Goal: Task Accomplishment & Management: Complete application form

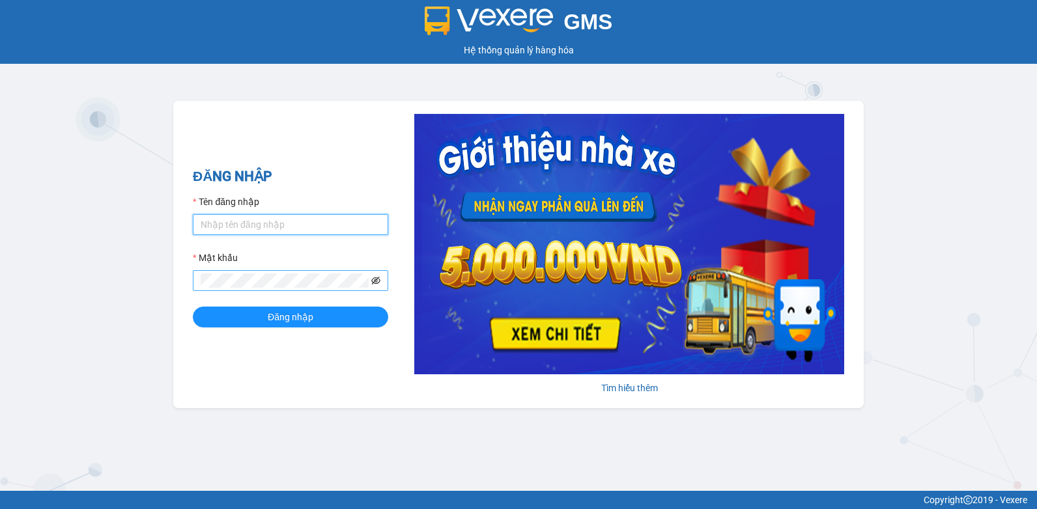
type input "thaotv.kimhoang"
click at [379, 283] on icon "eye-invisible" at bounding box center [375, 280] width 9 height 9
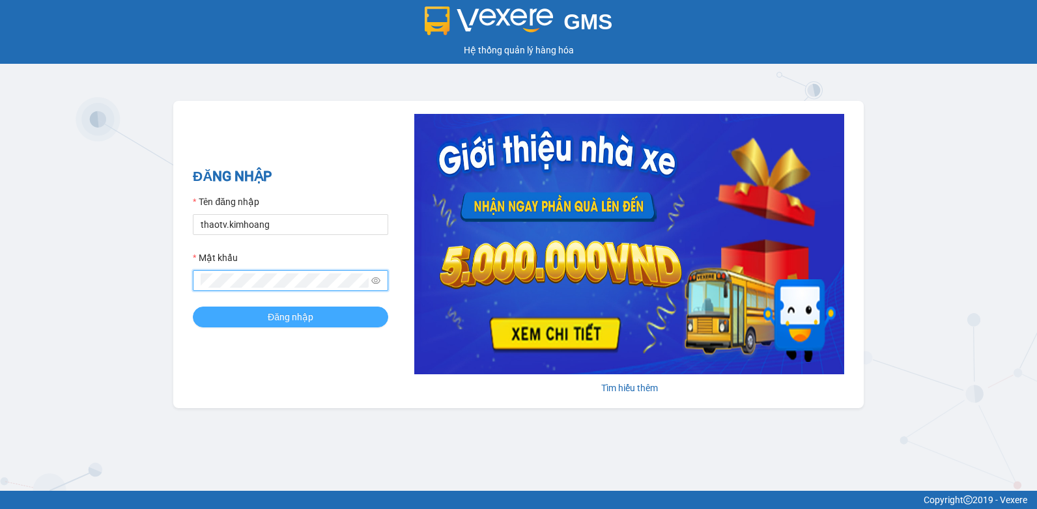
click at [302, 317] on span "Đăng nhập" at bounding box center [291, 317] width 46 height 14
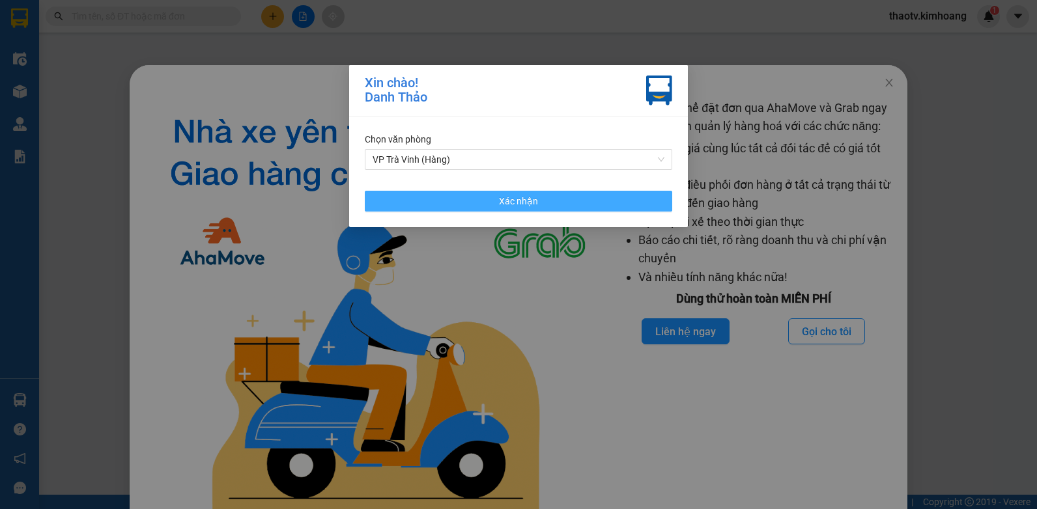
click at [481, 208] on button "Xác nhận" at bounding box center [518, 201] width 307 height 21
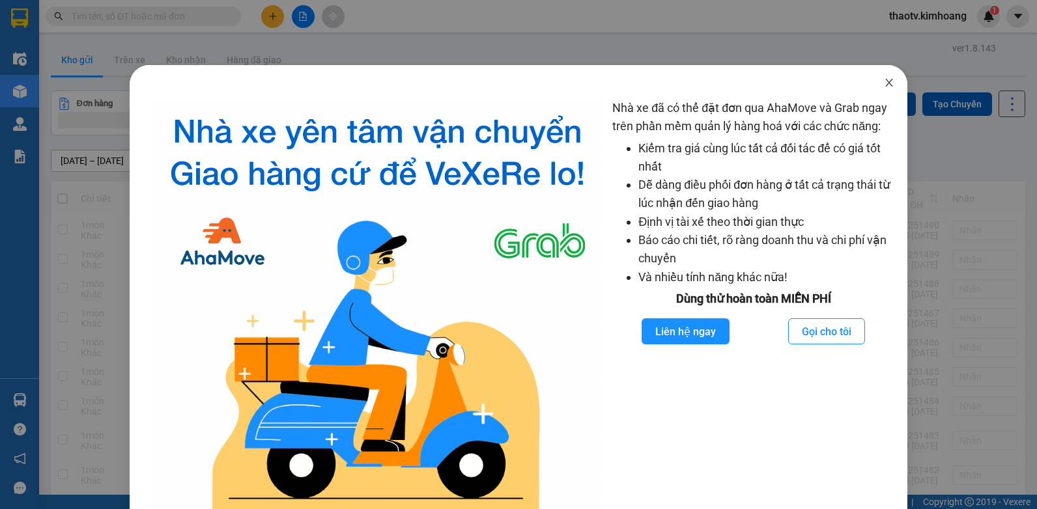
click at [884, 82] on icon "close" at bounding box center [889, 83] width 10 height 10
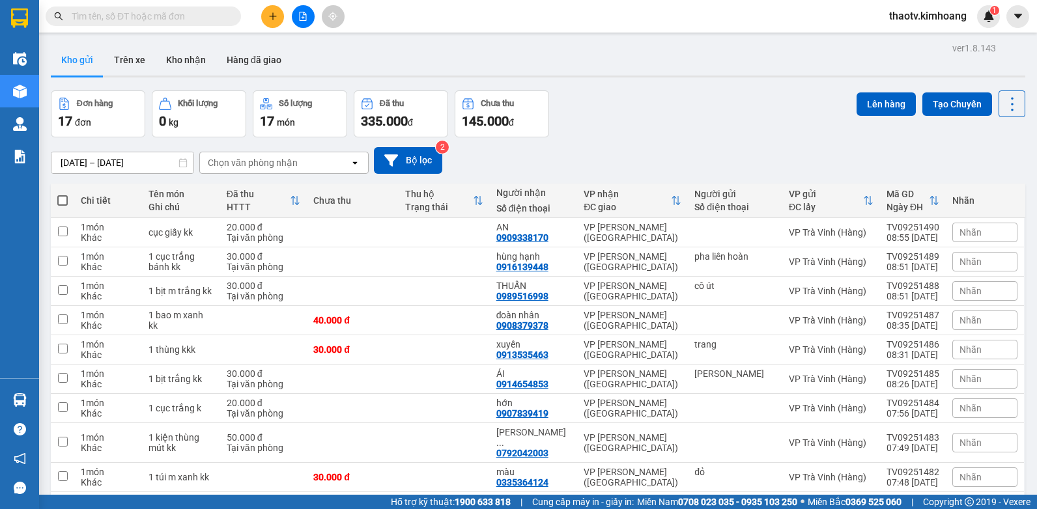
click at [110, 15] on input "text" at bounding box center [149, 16] width 154 height 14
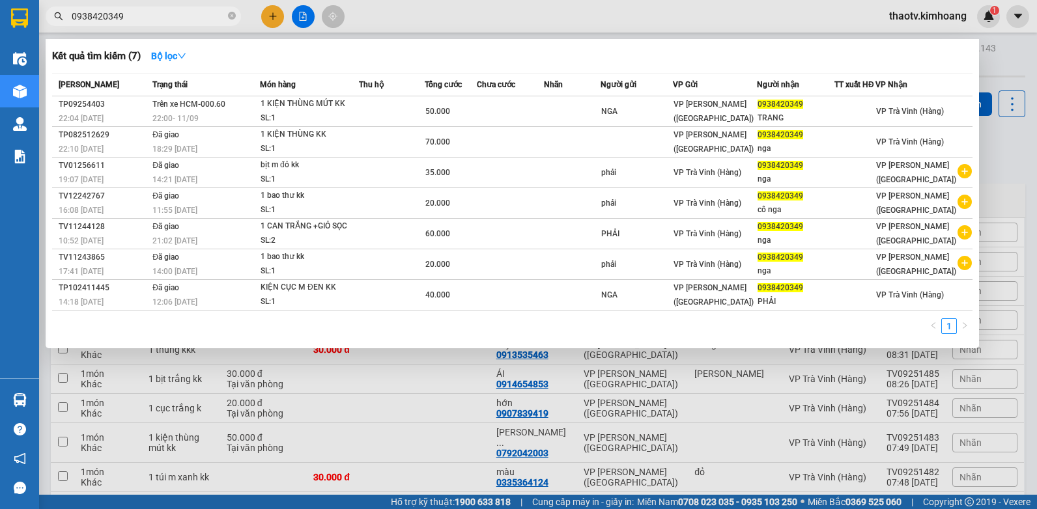
drag, startPoint x: 141, startPoint y: 18, endPoint x: 0, endPoint y: 10, distance: 141.5
click at [0, 15] on html "Kết quả tìm kiếm ( 7 ) Bộ lọc Mã ĐH Trạng thái Món hàng Thu hộ Tổng cước Chưa c…" at bounding box center [518, 254] width 1037 height 509
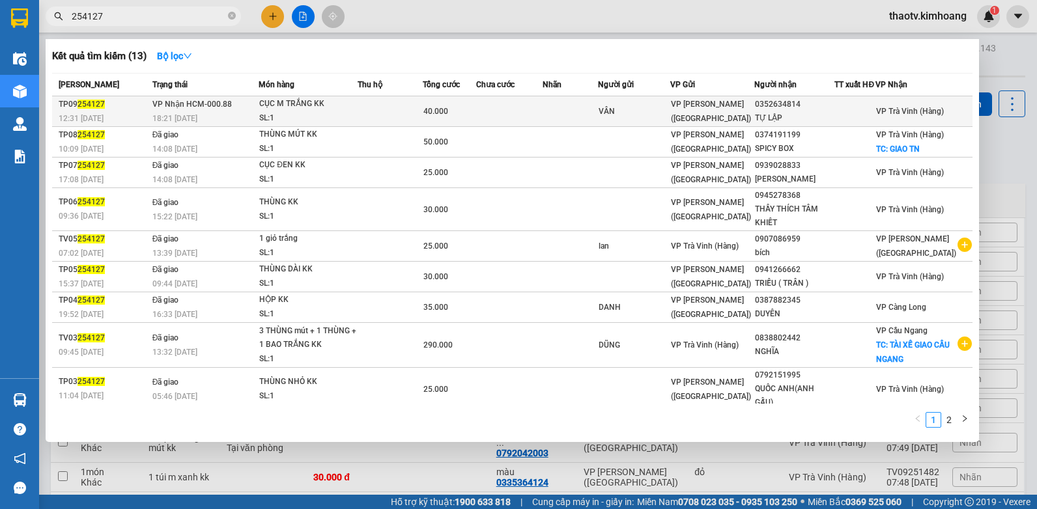
type input "254127"
click at [180, 107] on span "VP Nhận HCM-000.88" at bounding box center [191, 104] width 79 height 9
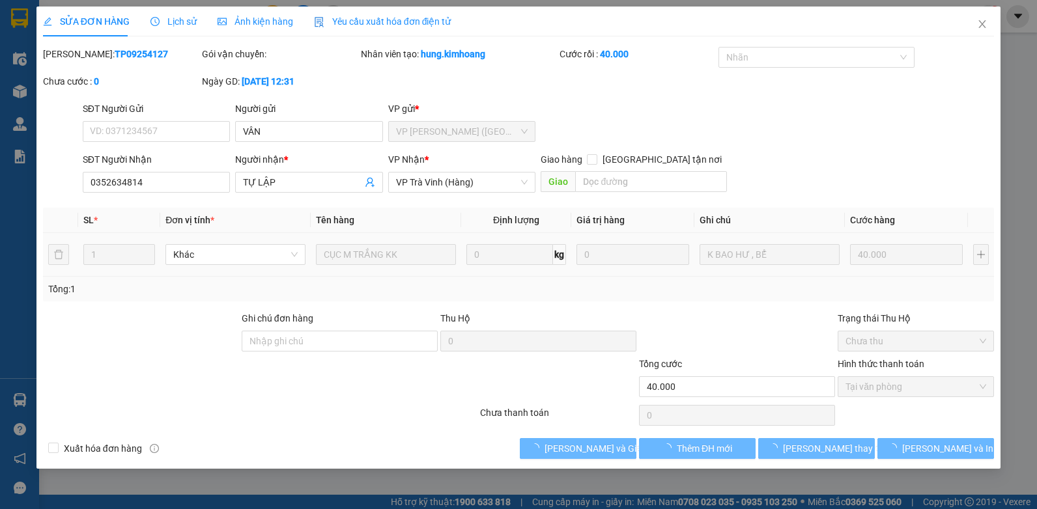
type input "VÂN"
type input "0352634814"
type input "TỰ LẬP"
type input "40.000"
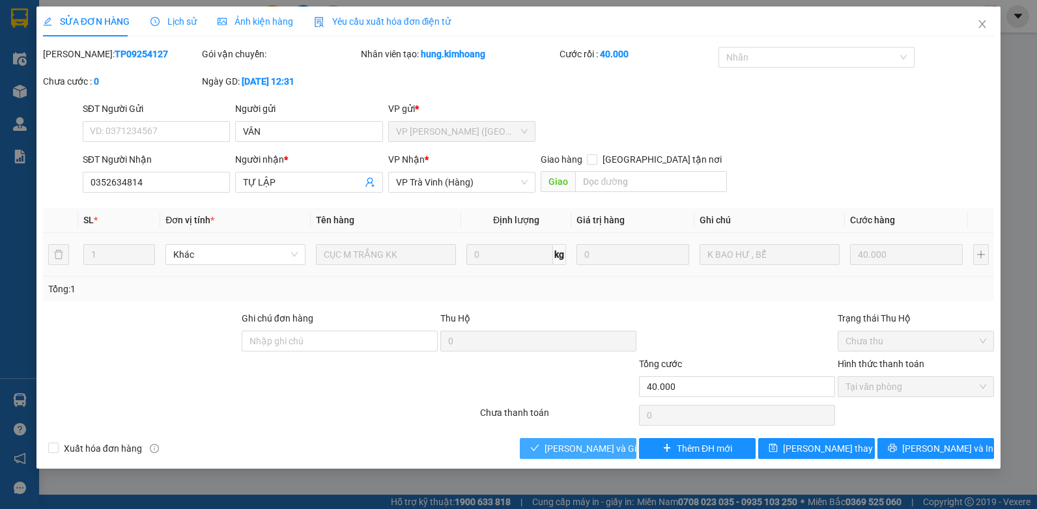
click at [595, 446] on span "[PERSON_NAME] và Giao hàng" at bounding box center [607, 449] width 125 height 14
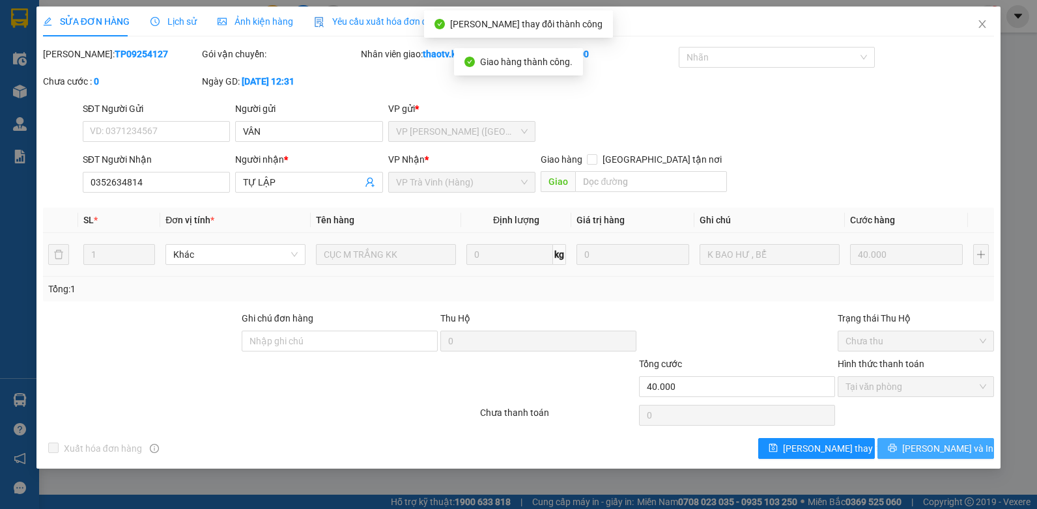
click at [897, 446] on icon "printer" at bounding box center [892, 448] width 9 height 9
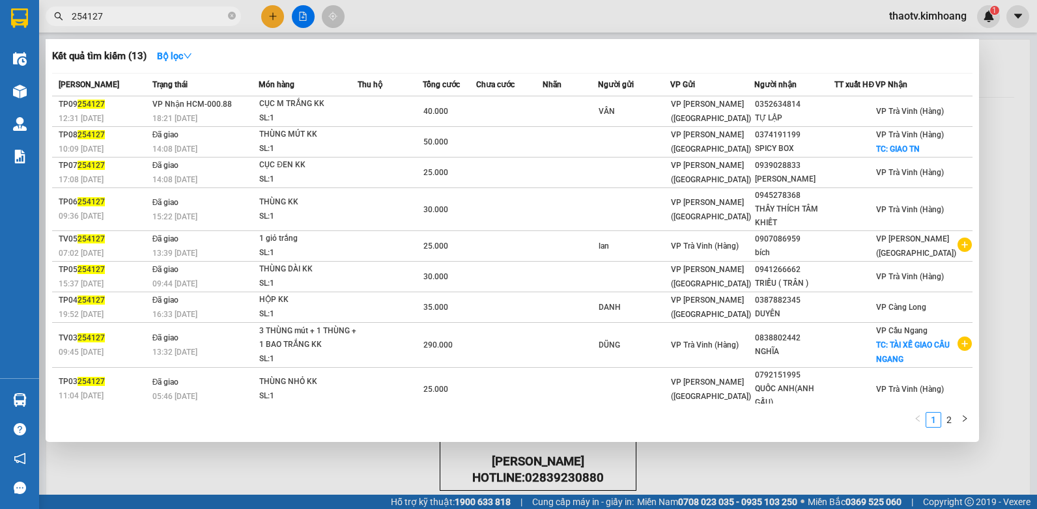
click at [109, 21] on input "254127" at bounding box center [149, 16] width 154 height 14
click at [279, 18] on div at bounding box center [518, 254] width 1037 height 509
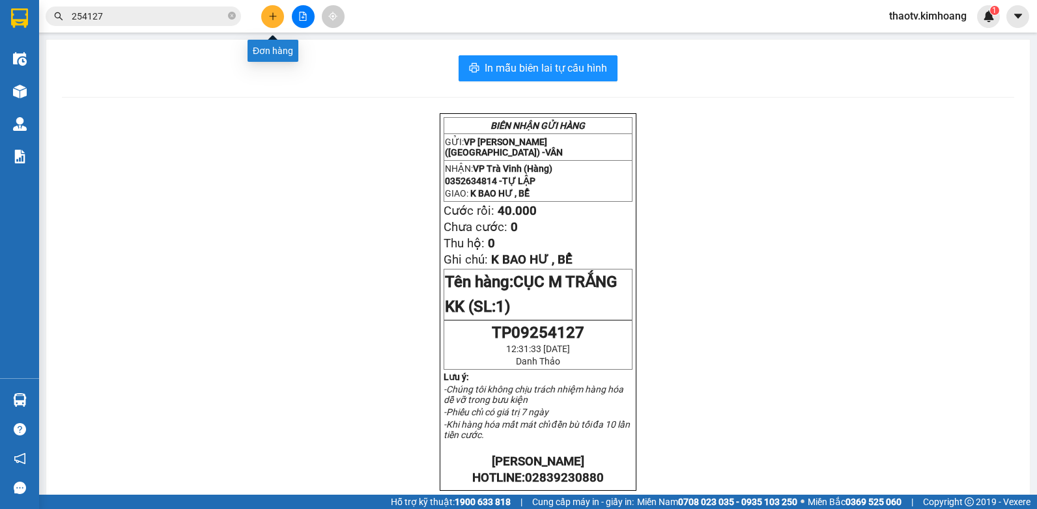
click at [279, 18] on button at bounding box center [272, 16] width 23 height 23
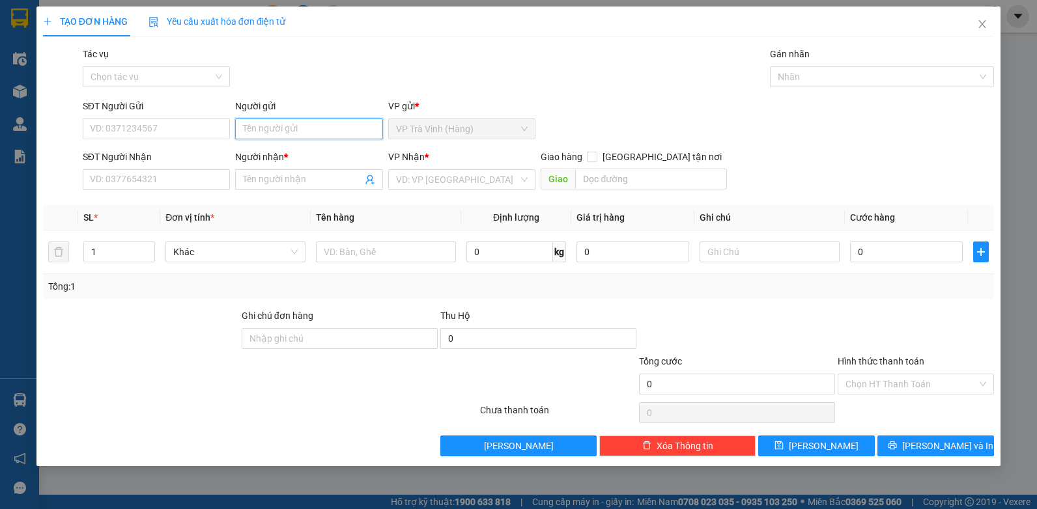
click at [299, 133] on input "Người gửi" at bounding box center [309, 129] width 148 height 21
type input "bình"
type input "0907086959"
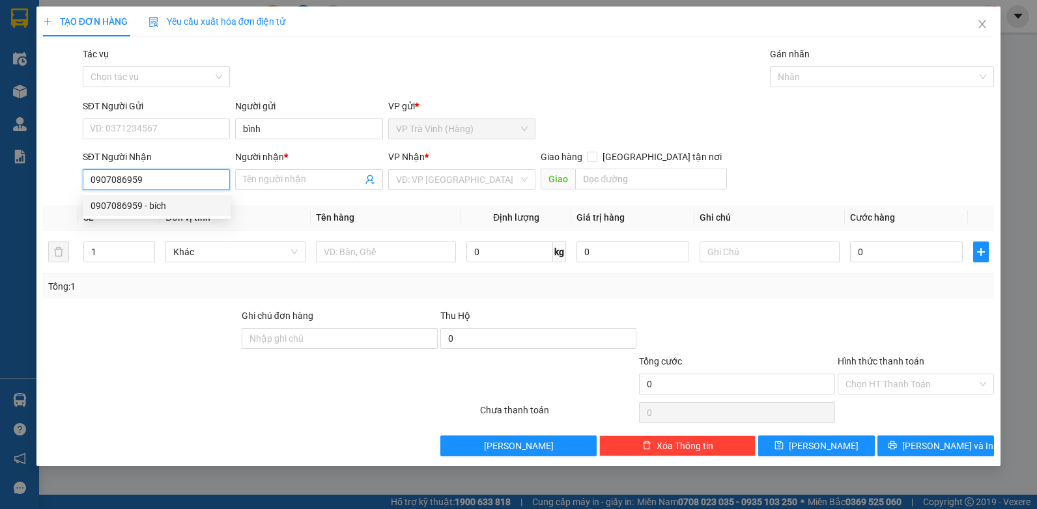
click at [150, 209] on div "0907086959 - bích" at bounding box center [157, 206] width 132 height 14
type input "bích"
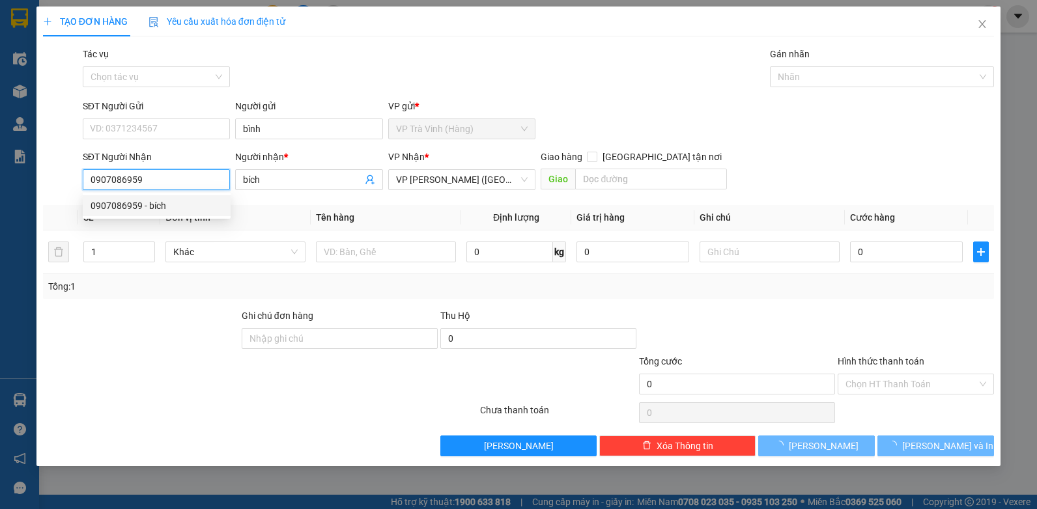
type input "30.000"
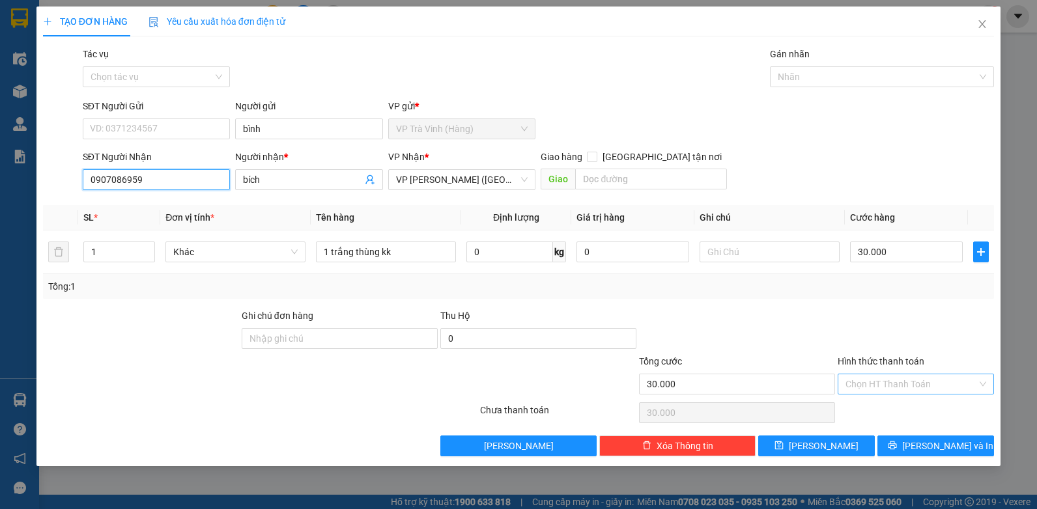
type input "0907086959"
click at [886, 389] on input "Hình thức thanh toán" at bounding box center [911, 385] width 132 height 20
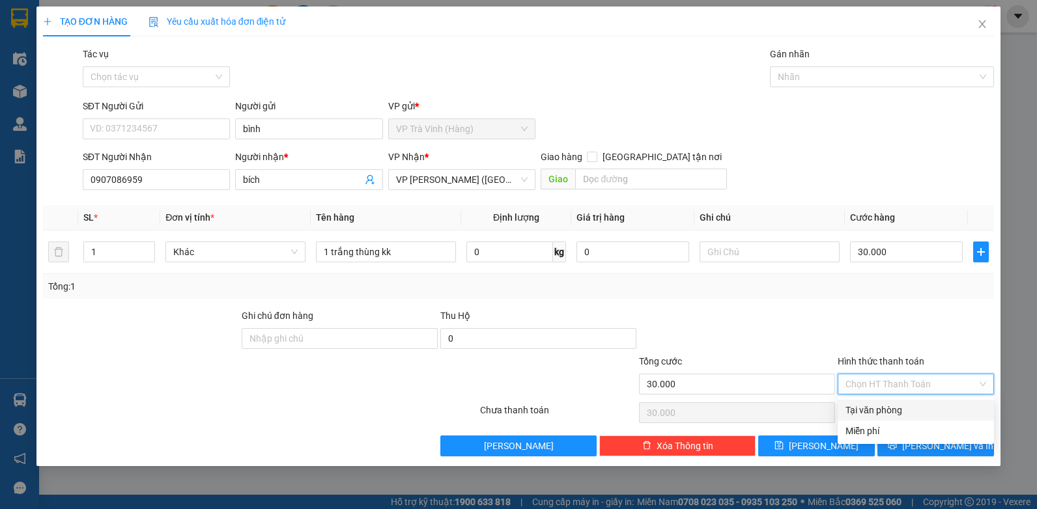
click at [881, 413] on div "Tại văn phòng" at bounding box center [915, 410] width 141 height 14
type input "0"
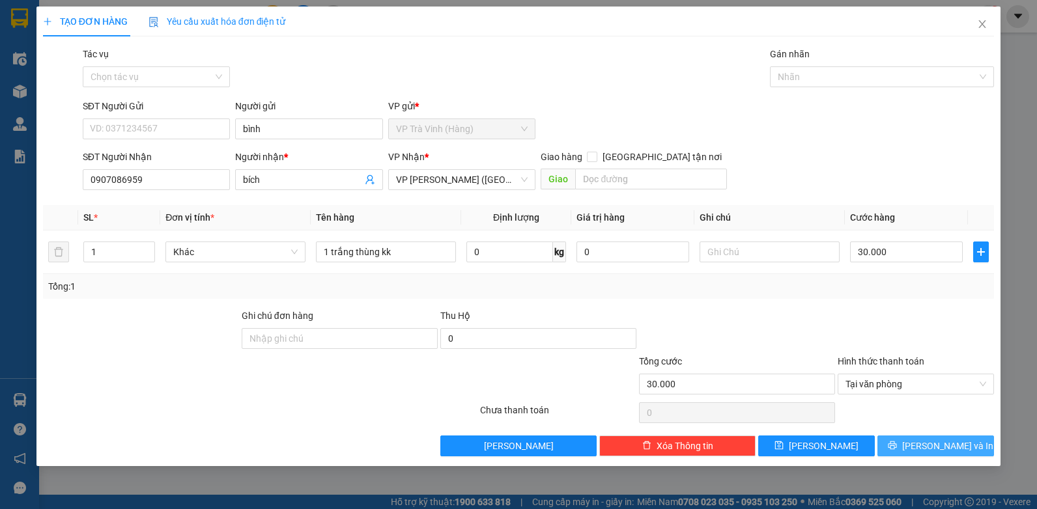
click at [933, 447] on span "[PERSON_NAME] và In" at bounding box center [947, 446] width 91 height 14
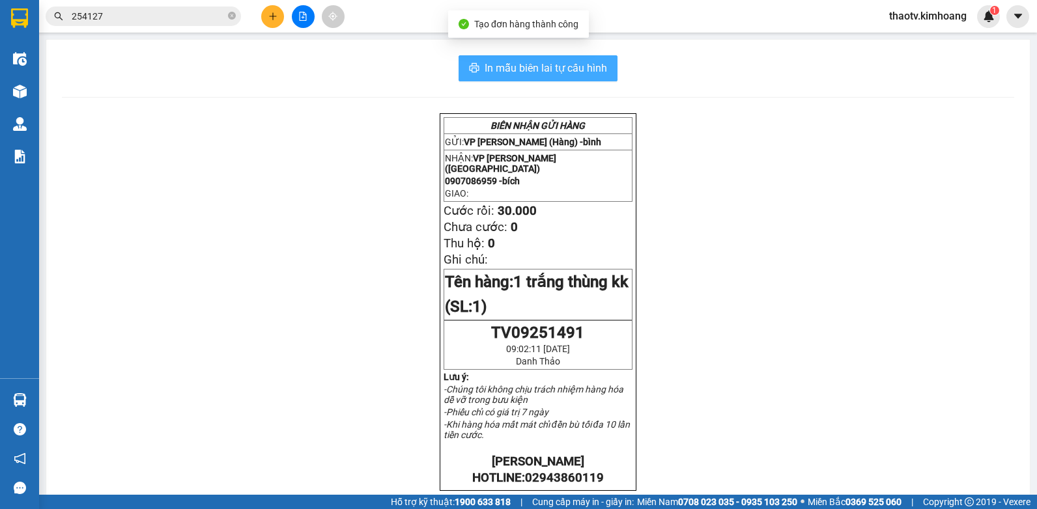
click at [508, 66] on span "In mẫu biên lai tự cấu hình" at bounding box center [546, 68] width 122 height 16
